Goal: Transaction & Acquisition: Purchase product/service

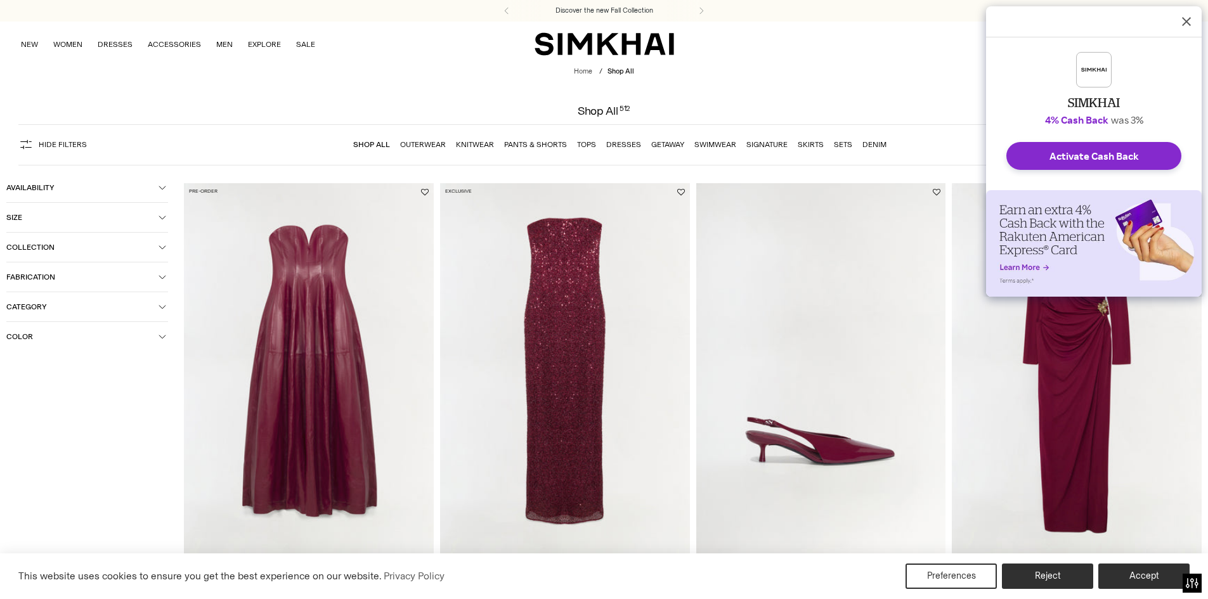
click at [86, 341] on span "Color" at bounding box center [82, 336] width 152 height 9
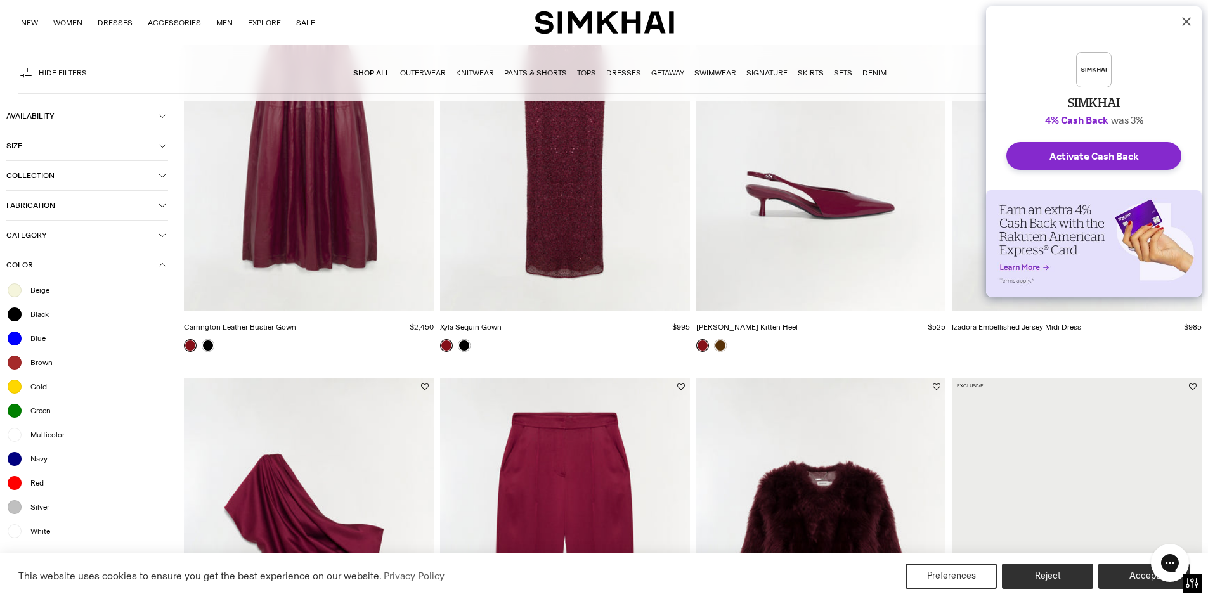
scroll to position [254, 0]
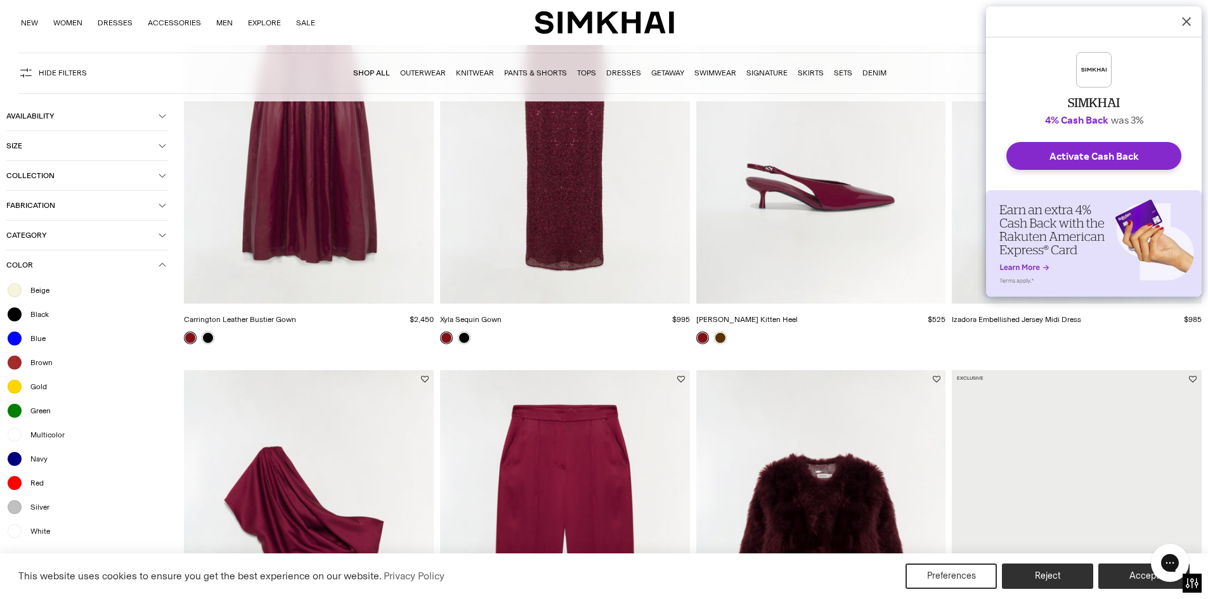
click at [43, 536] on span "White" at bounding box center [36, 531] width 27 height 11
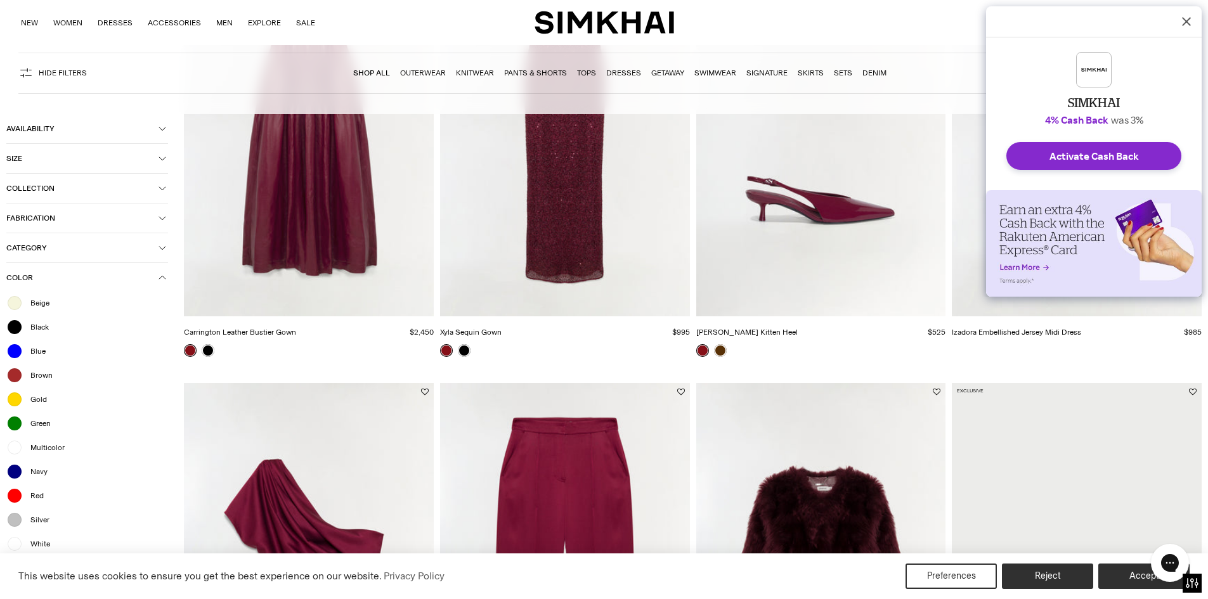
scroll to position [266, 0]
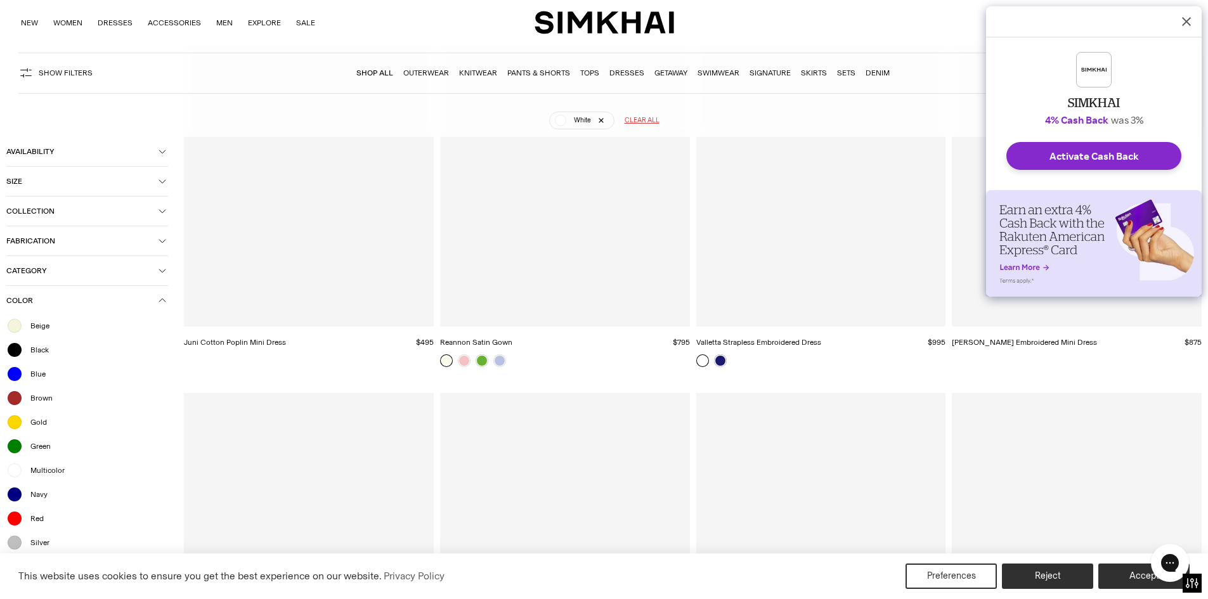
click at [1186, 23] on icon "Dismiss Rakuten Cash Back Reminder" at bounding box center [1186, 21] width 10 height 10
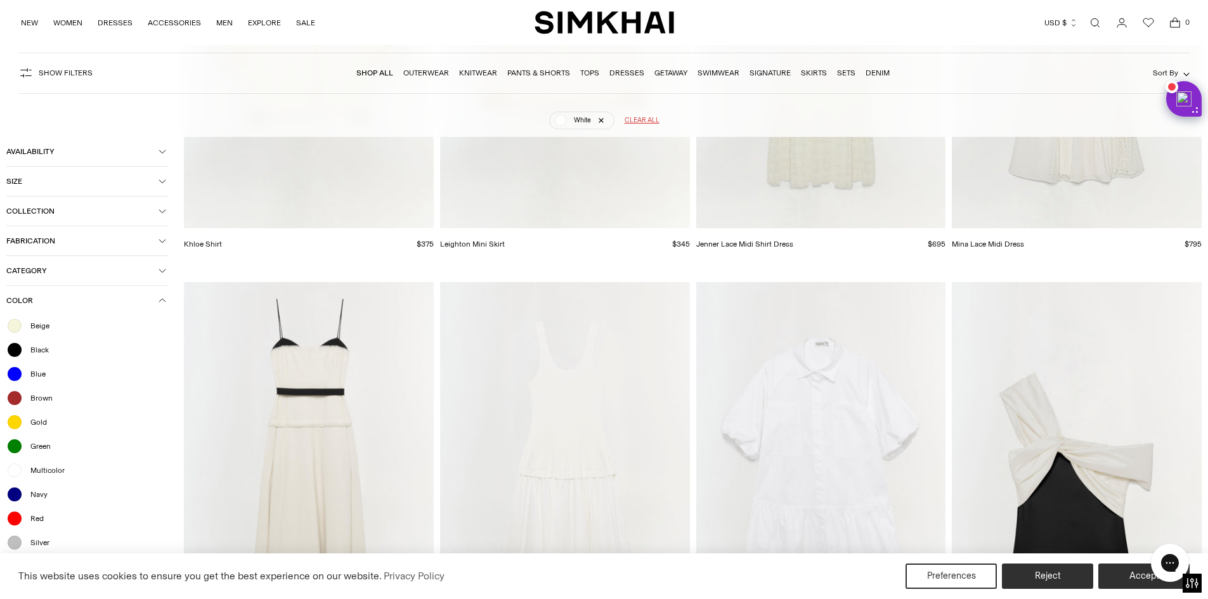
scroll to position [2694, 0]
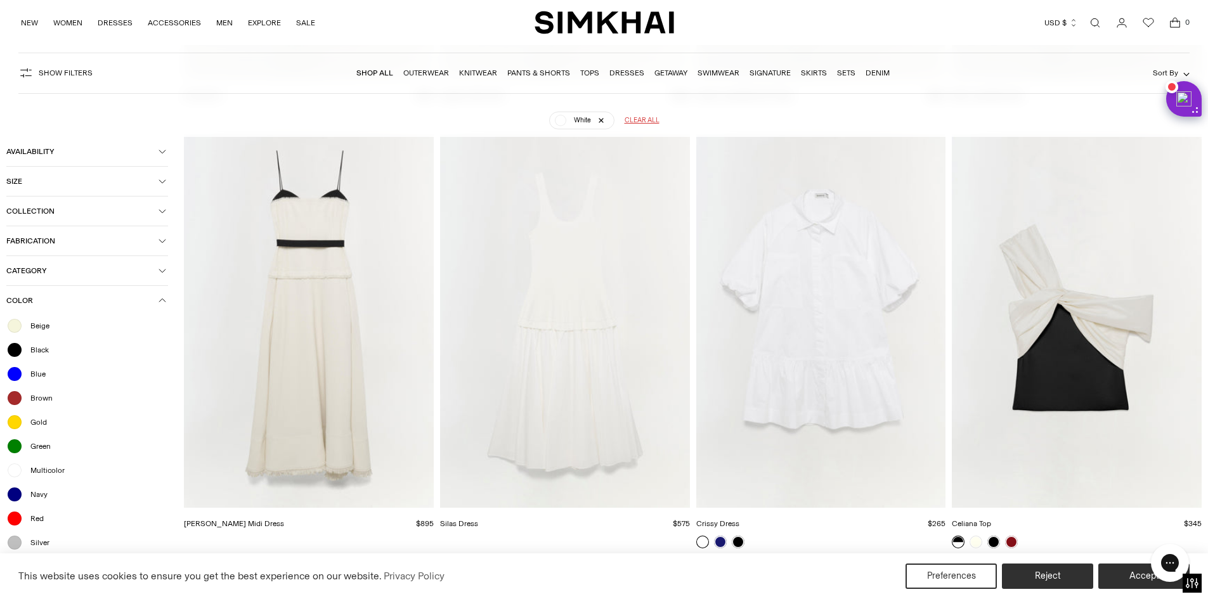
click at [0, 0] on img "Quinlin Midi Dress" at bounding box center [0, 0] width 0 height 0
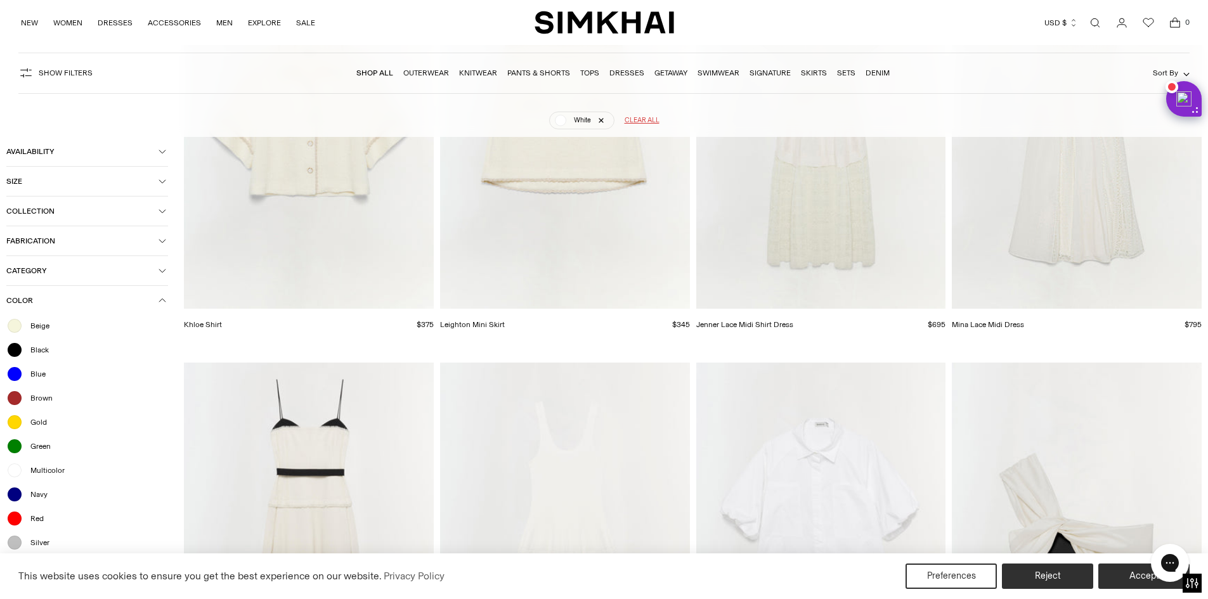
scroll to position [2917, 0]
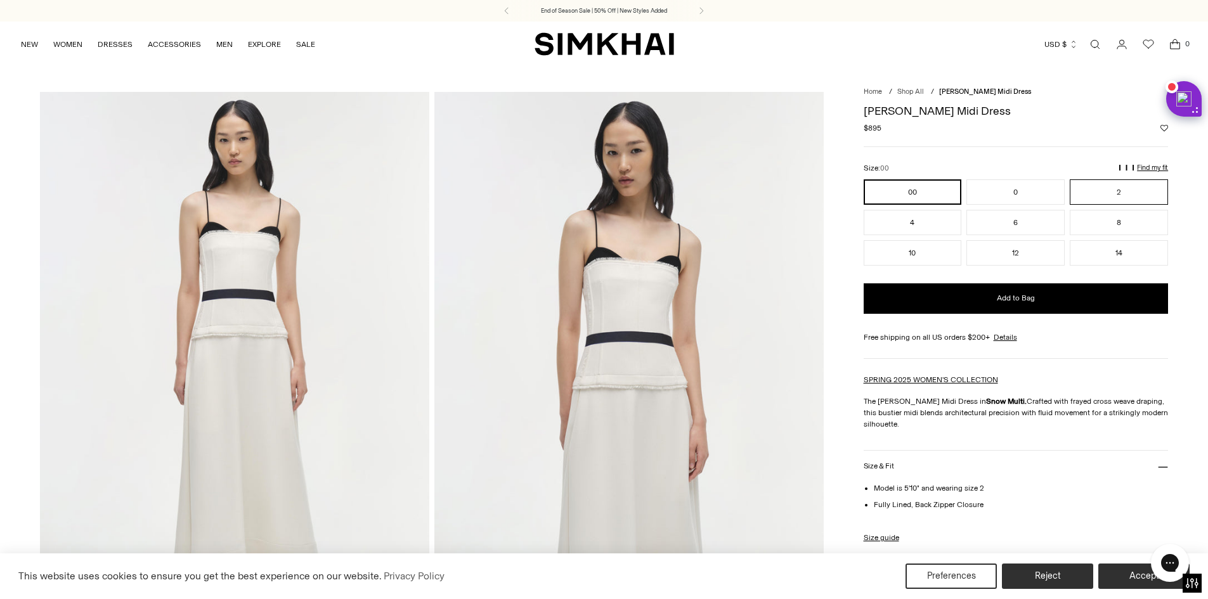
click at [1154, 187] on button "2" at bounding box center [1119, 191] width 98 height 25
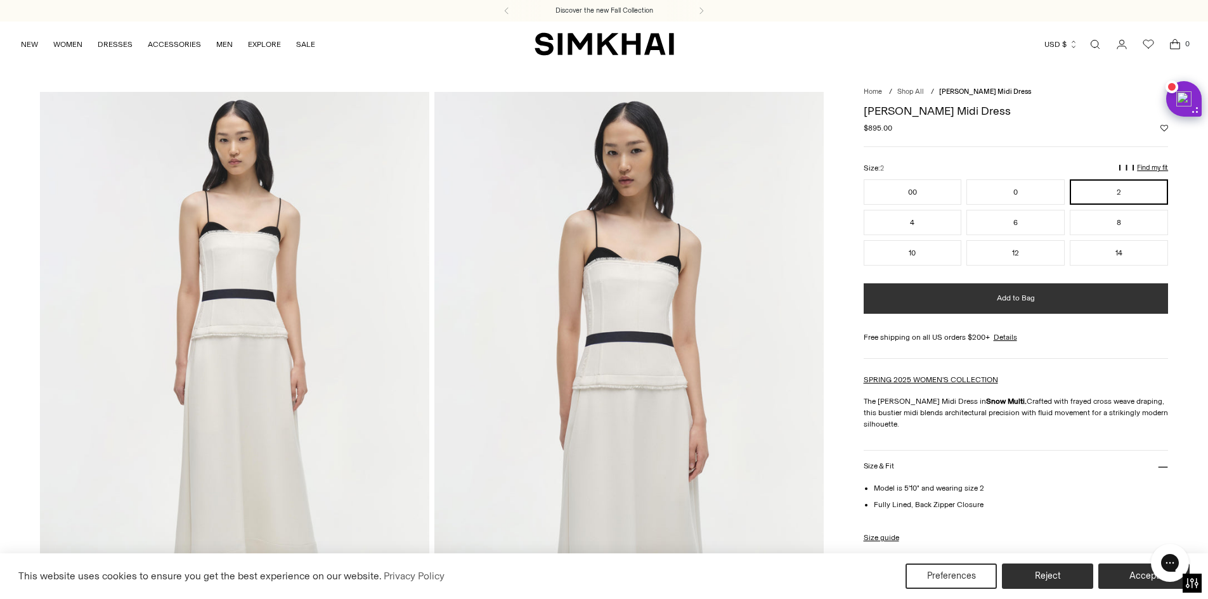
click at [1018, 293] on span "Add to Bag" at bounding box center [1016, 298] width 38 height 11
